Goal: Task Accomplishment & Management: Manage account settings

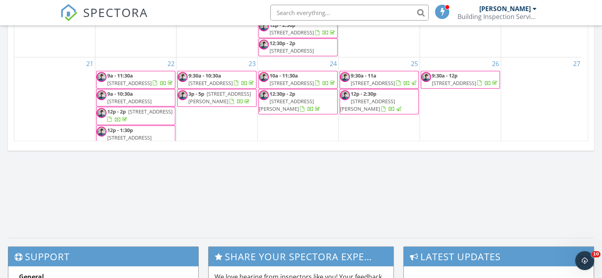
scroll to position [732, 614]
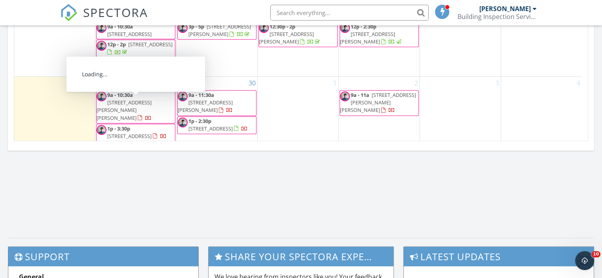
click at [142, 105] on span "42 Melton Cct, Gregory Hills 2557" at bounding box center [123, 110] width 55 height 22
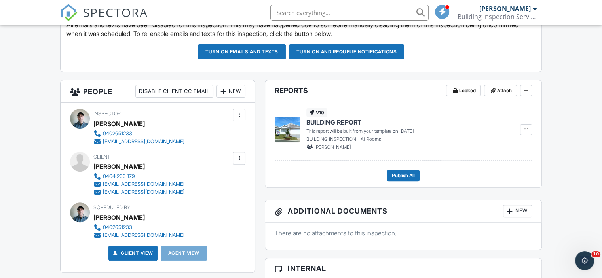
click at [239, 161] on div at bounding box center [239, 158] width 8 height 8
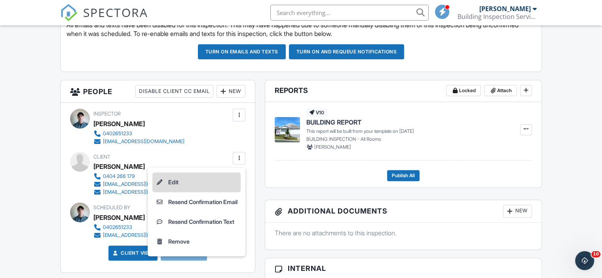
click at [214, 182] on li "Edit" at bounding box center [196, 182] width 88 height 20
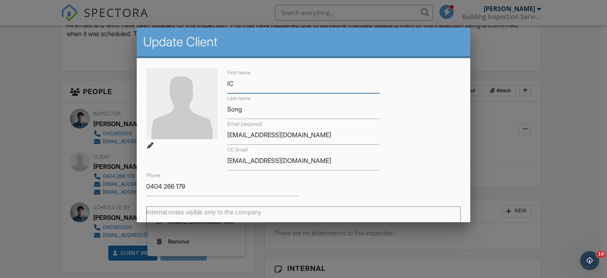
type input "IC"
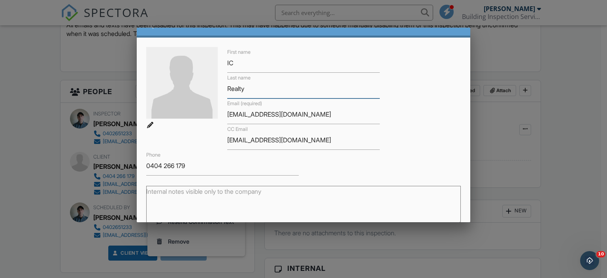
scroll to position [59, 0]
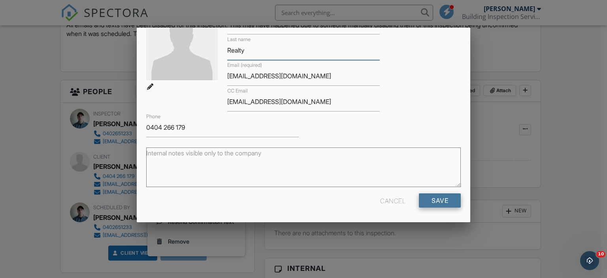
type input "Realty"
click at [452, 203] on input "Save" at bounding box center [440, 200] width 42 height 14
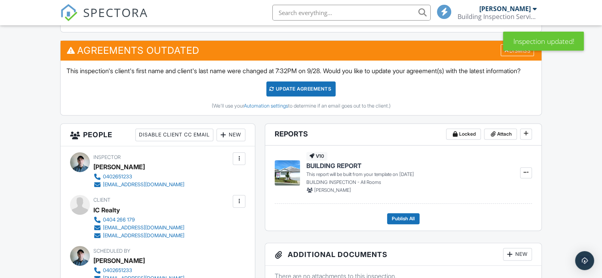
scroll to position [237, 0]
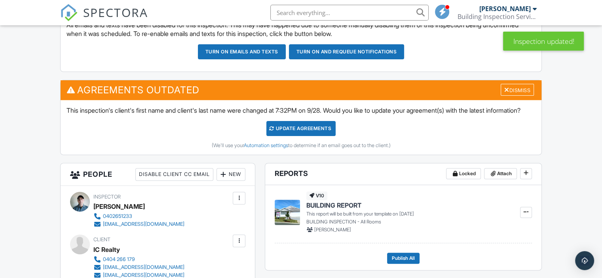
click at [513, 83] on div "Dismiss" at bounding box center [517, 89] width 36 height 12
click at [513, 88] on div "Dismiss" at bounding box center [516, 90] width 33 height 12
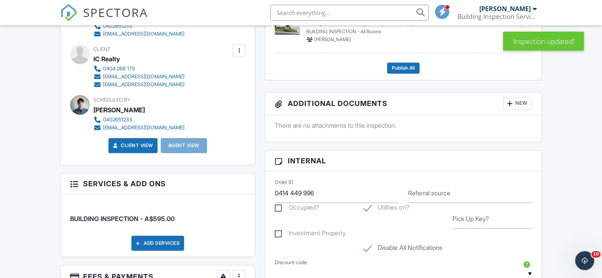
scroll to position [395, 0]
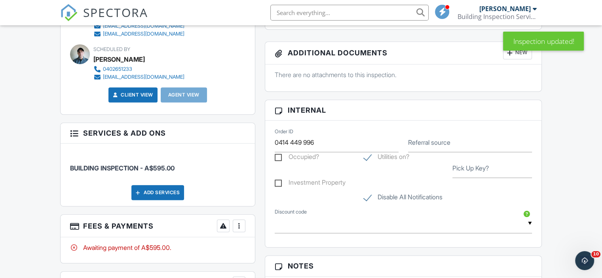
click at [244, 229] on div "More" at bounding box center [239, 225] width 13 height 13
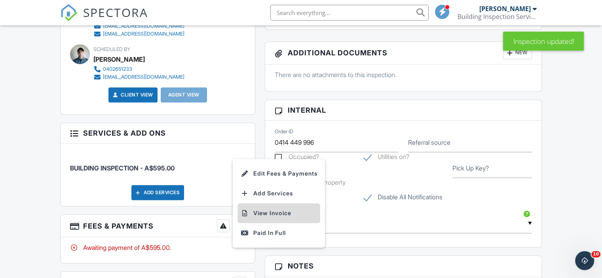
click at [261, 207] on li "View Invoice" at bounding box center [278, 213] width 83 height 20
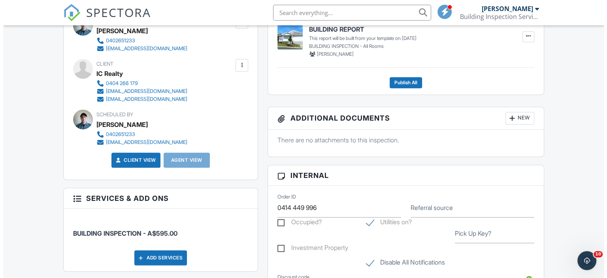
scroll to position [316, 0]
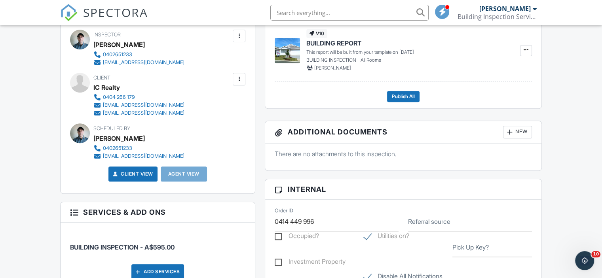
click at [237, 75] on div at bounding box center [239, 79] width 8 height 8
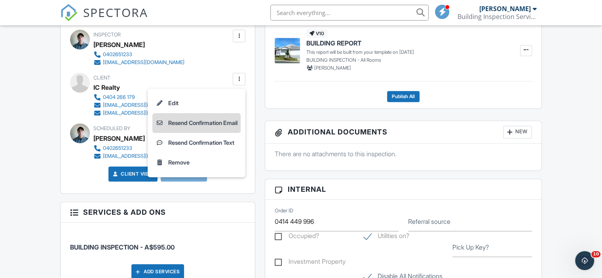
click at [234, 126] on li "Resend Confirmation Email" at bounding box center [196, 123] width 88 height 20
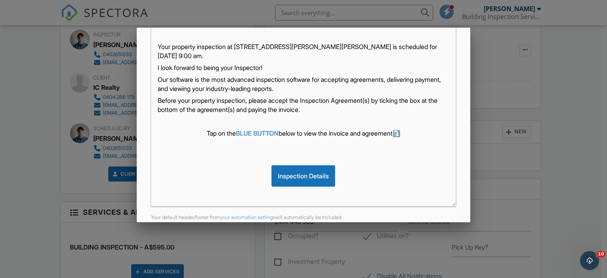
scroll to position [194, 0]
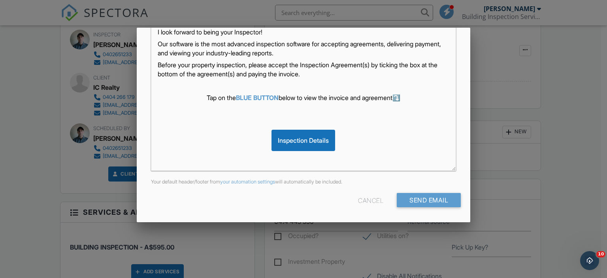
click at [452, 191] on div "To williamsong@icrealty.com.au CC joyceli2013@yahoo.com.au Subject Property Ins…" at bounding box center [304, 43] width 334 height 358
click at [451, 196] on input "Send Email" at bounding box center [429, 200] width 64 height 14
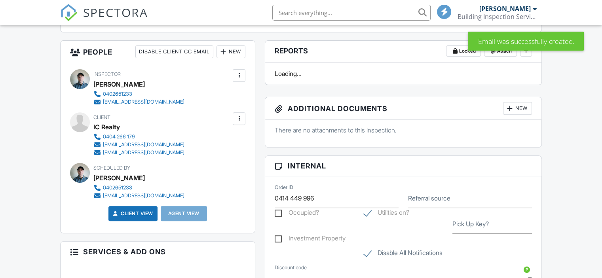
scroll to position [277, 0]
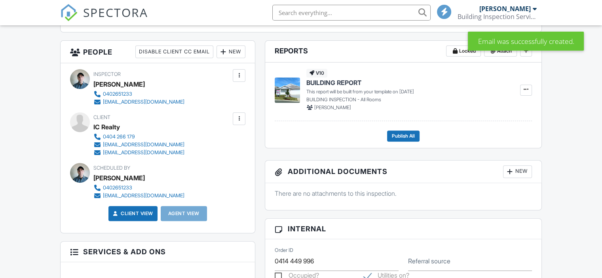
click at [244, 116] on div at bounding box center [239, 118] width 13 height 13
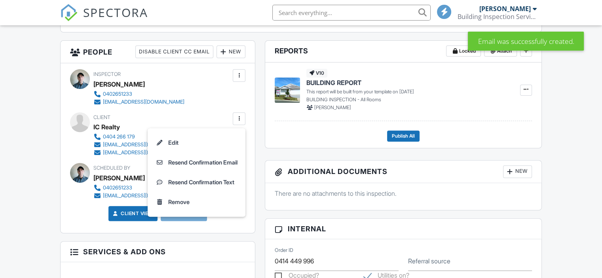
scroll to position [0, 0]
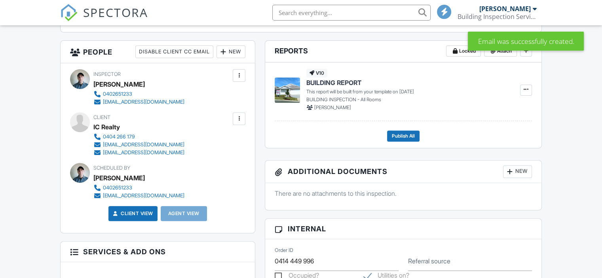
click at [244, 116] on div at bounding box center [239, 118] width 13 height 13
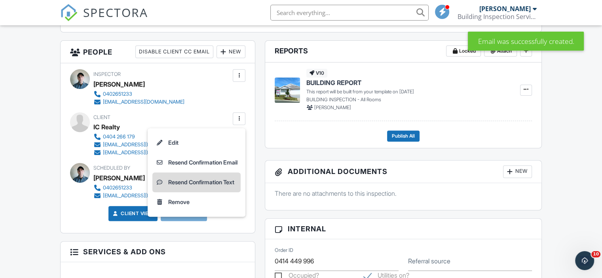
click at [218, 180] on li "Resend Confirmation Text" at bounding box center [196, 182] width 88 height 20
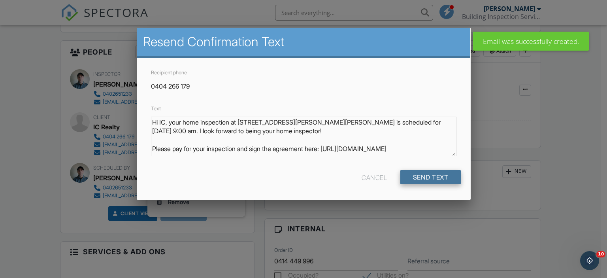
click at [406, 179] on input "Send Text" at bounding box center [431, 177] width 61 height 14
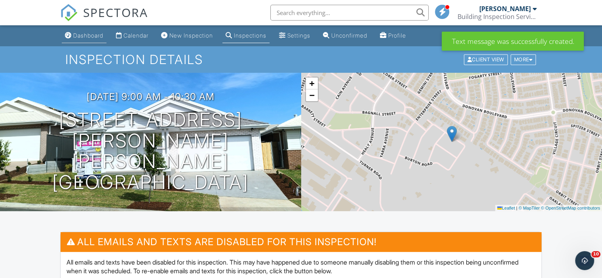
click at [97, 38] on div "Dashboard" at bounding box center [88, 35] width 30 height 7
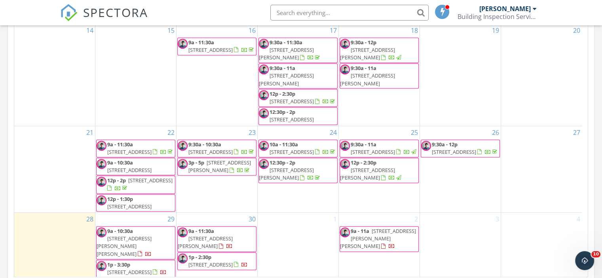
scroll to position [475, 0]
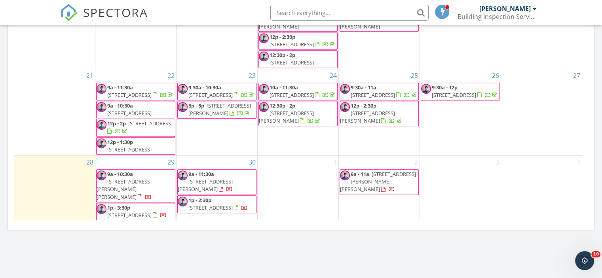
click at [140, 212] on span "146 Diamondback Parade, Melonba 2765" at bounding box center [129, 215] width 44 height 7
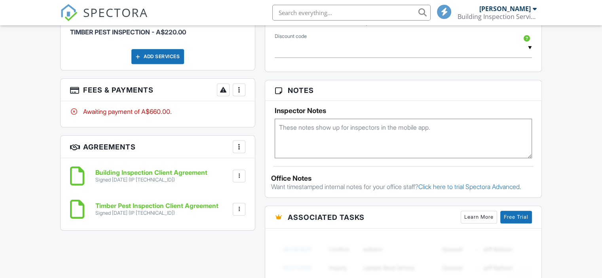
scroll to position [757, 0]
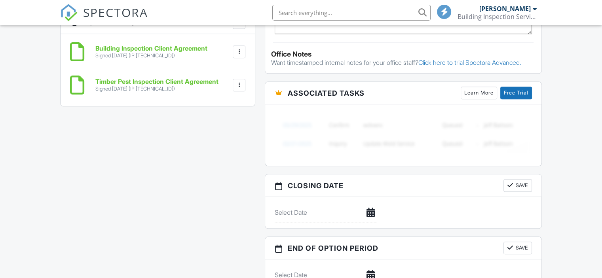
click at [234, 88] on div at bounding box center [239, 85] width 13 height 13
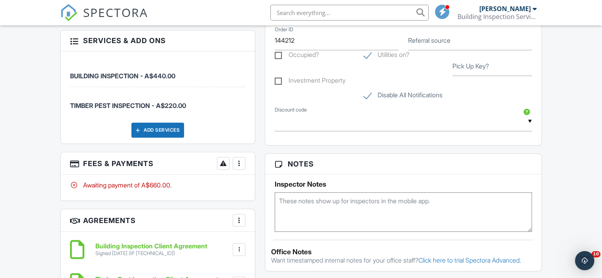
scroll to position [0, 0]
click at [240, 159] on div at bounding box center [239, 163] width 8 height 8
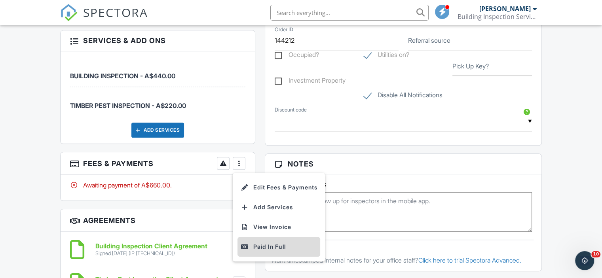
click at [262, 243] on div "Paid In Full" at bounding box center [278, 246] width 76 height 9
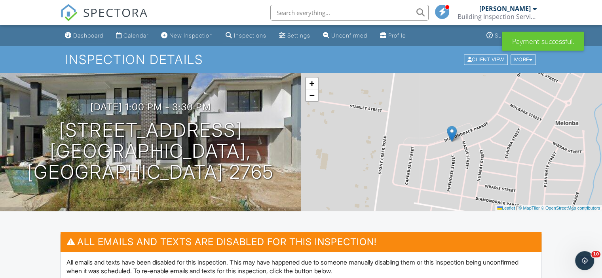
click at [81, 31] on link "Dashboard" at bounding box center [84, 35] width 45 height 15
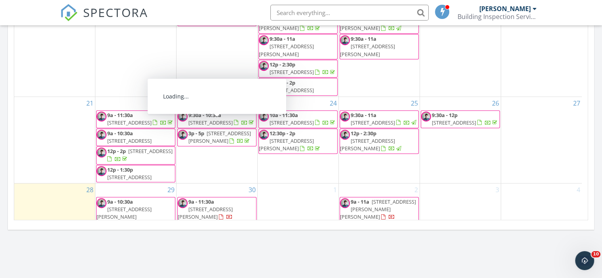
scroll to position [67, 0]
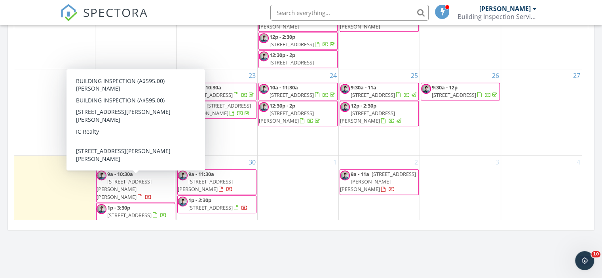
click at [151, 194] on div at bounding box center [145, 198] width 14 height 8
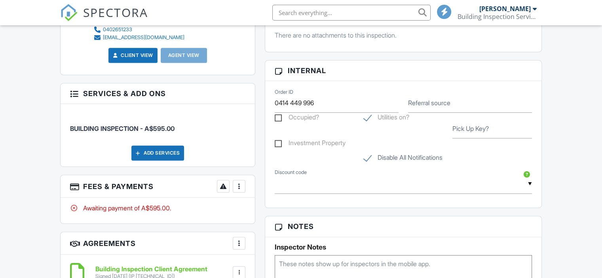
click at [245, 186] on div "More" at bounding box center [239, 186] width 13 height 13
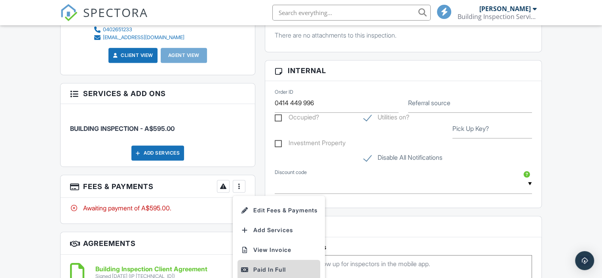
click at [259, 266] on div "Paid In Full" at bounding box center [278, 269] width 76 height 9
